Goal: Find contact information: Find contact information

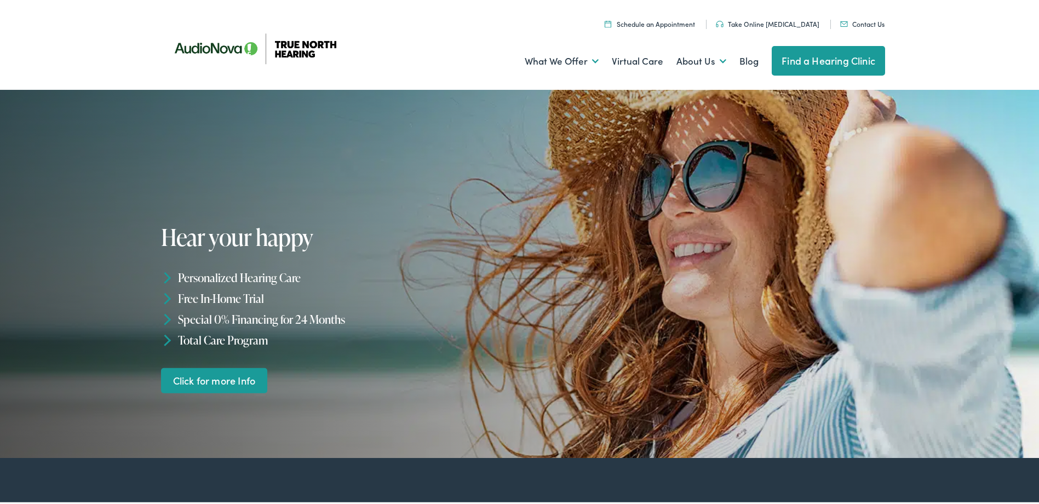
click at [293, 43] on img at bounding box center [260, 46] width 197 height 70
click at [869, 22] on link "Contact Us" at bounding box center [862, 21] width 44 height 9
